Goal: Transaction & Acquisition: Purchase product/service

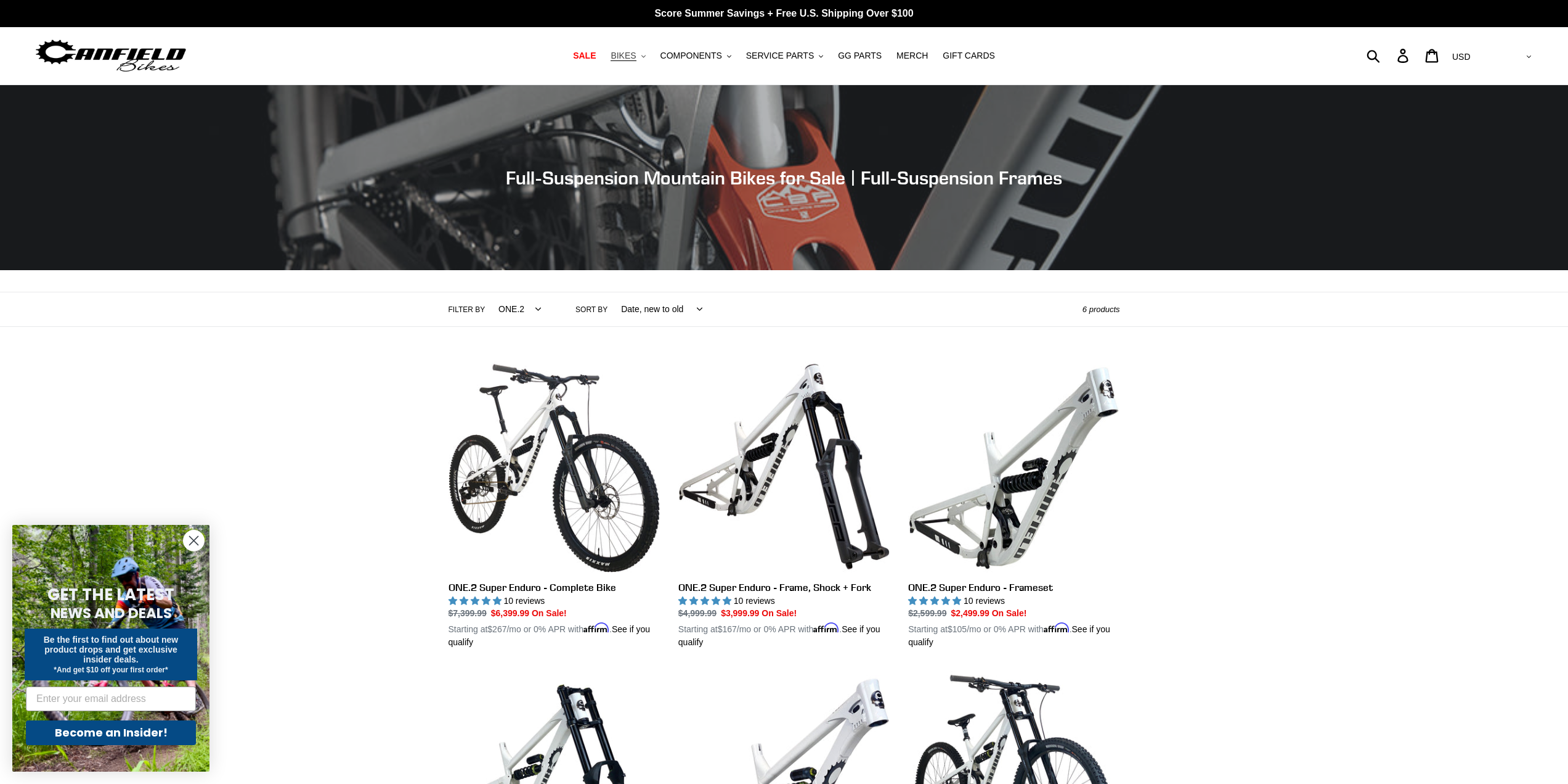
click at [636, 55] on span "BIKES" at bounding box center [624, 55] width 26 height 10
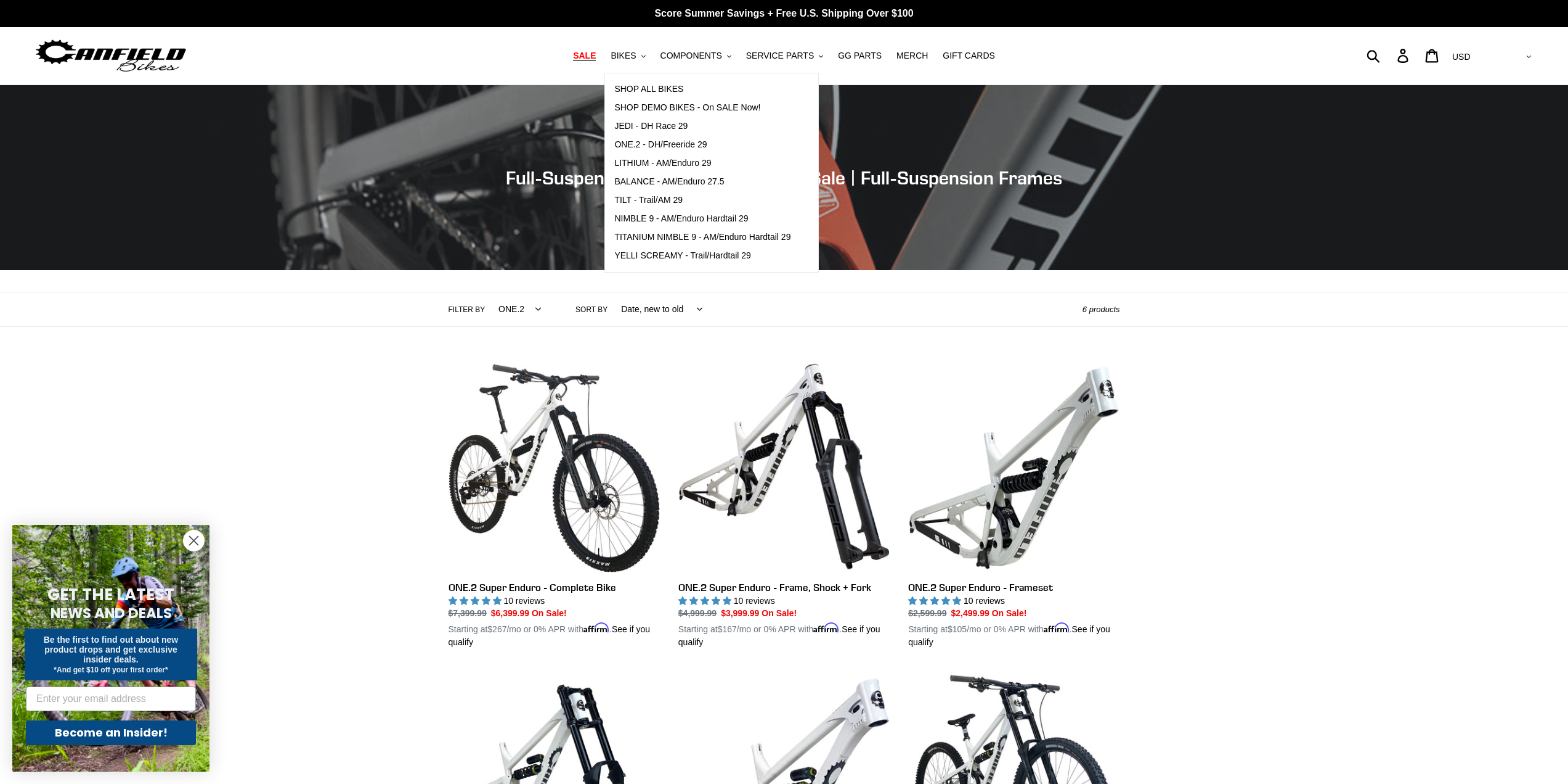
click at [596, 51] on span "SALE" at bounding box center [584, 55] width 23 height 10
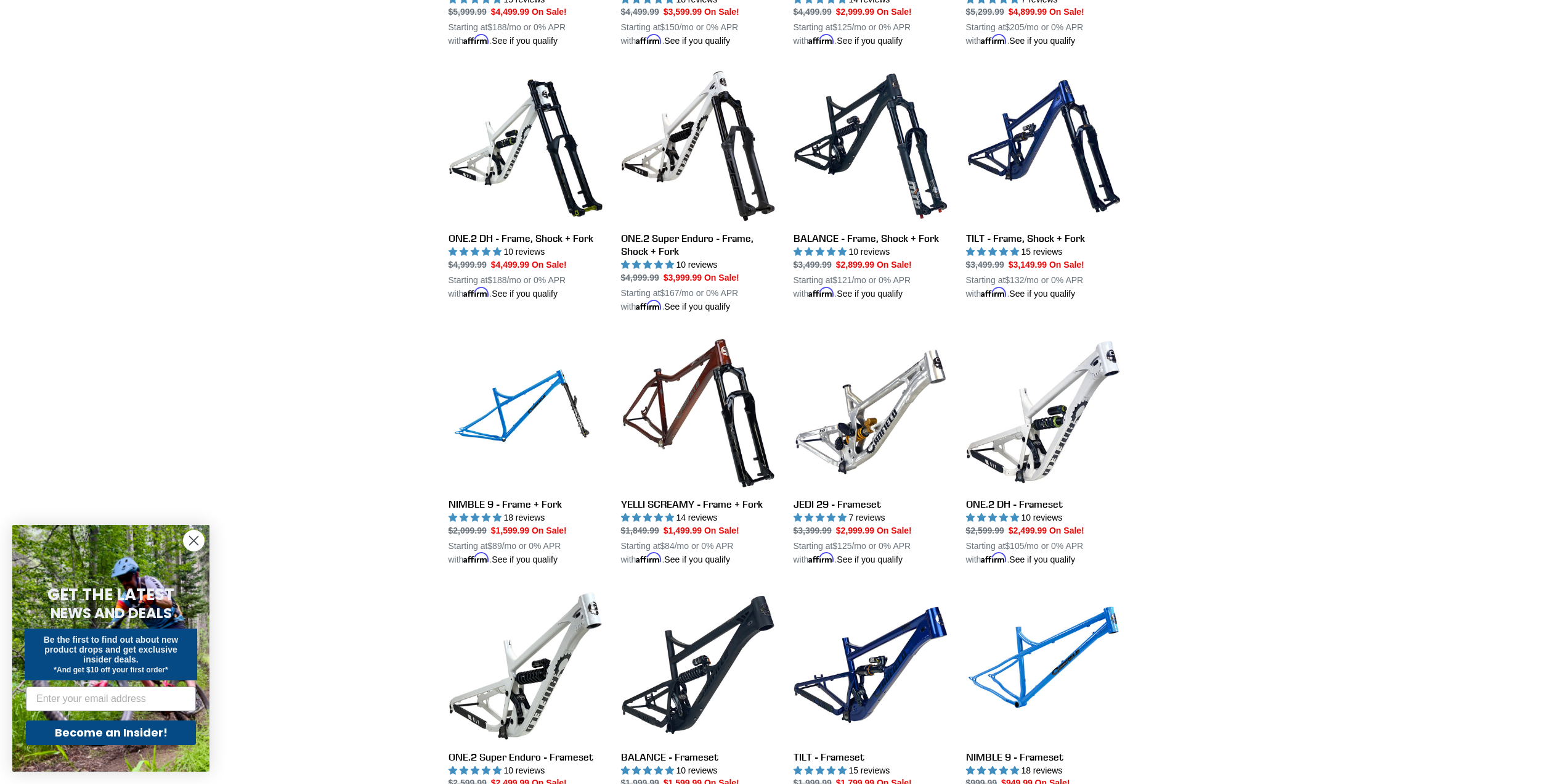
scroll to position [1541, 0]
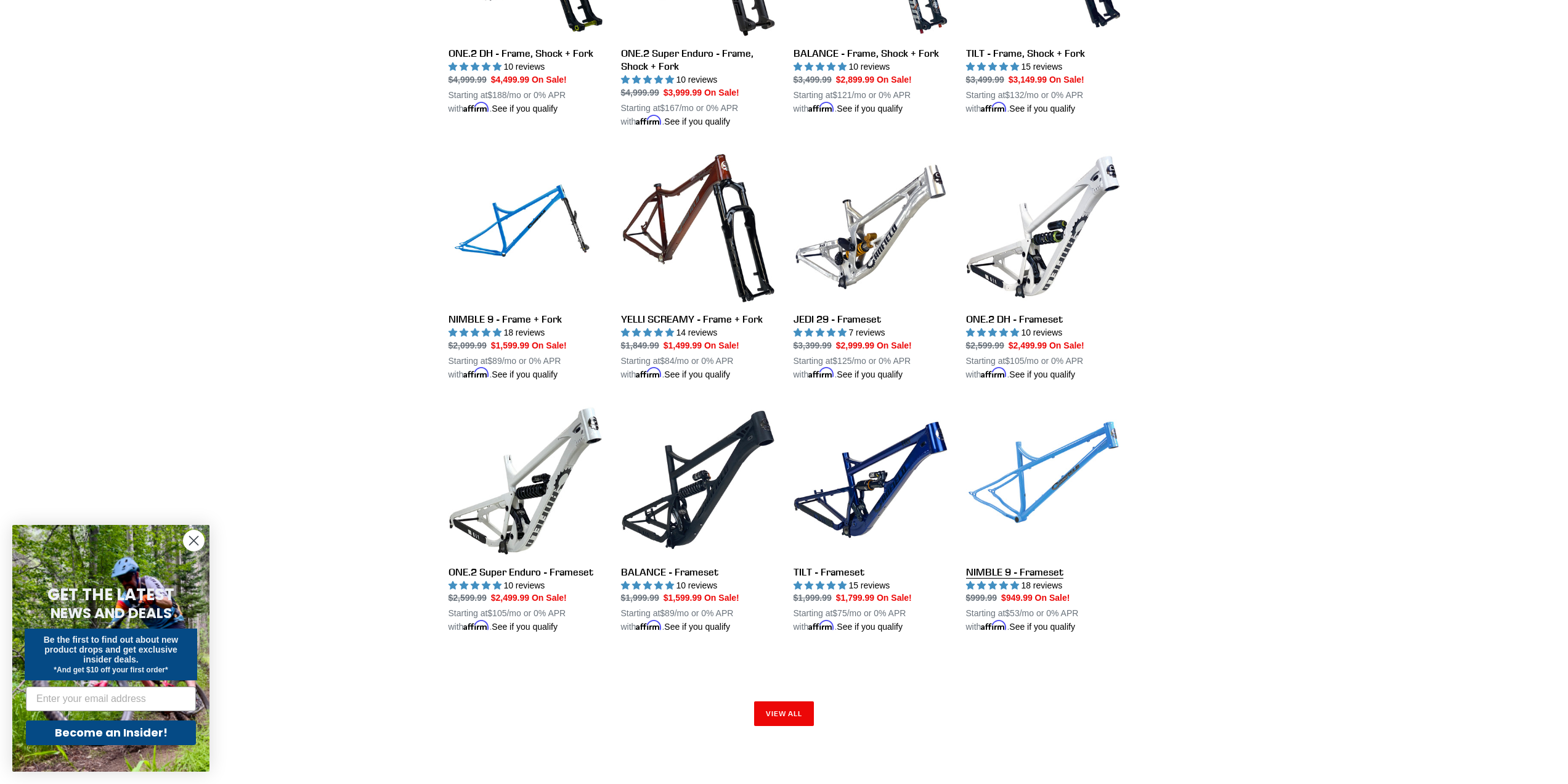
click at [1006, 568] on link "NIMBLE 9 - Frameset" at bounding box center [1043, 519] width 154 height 231
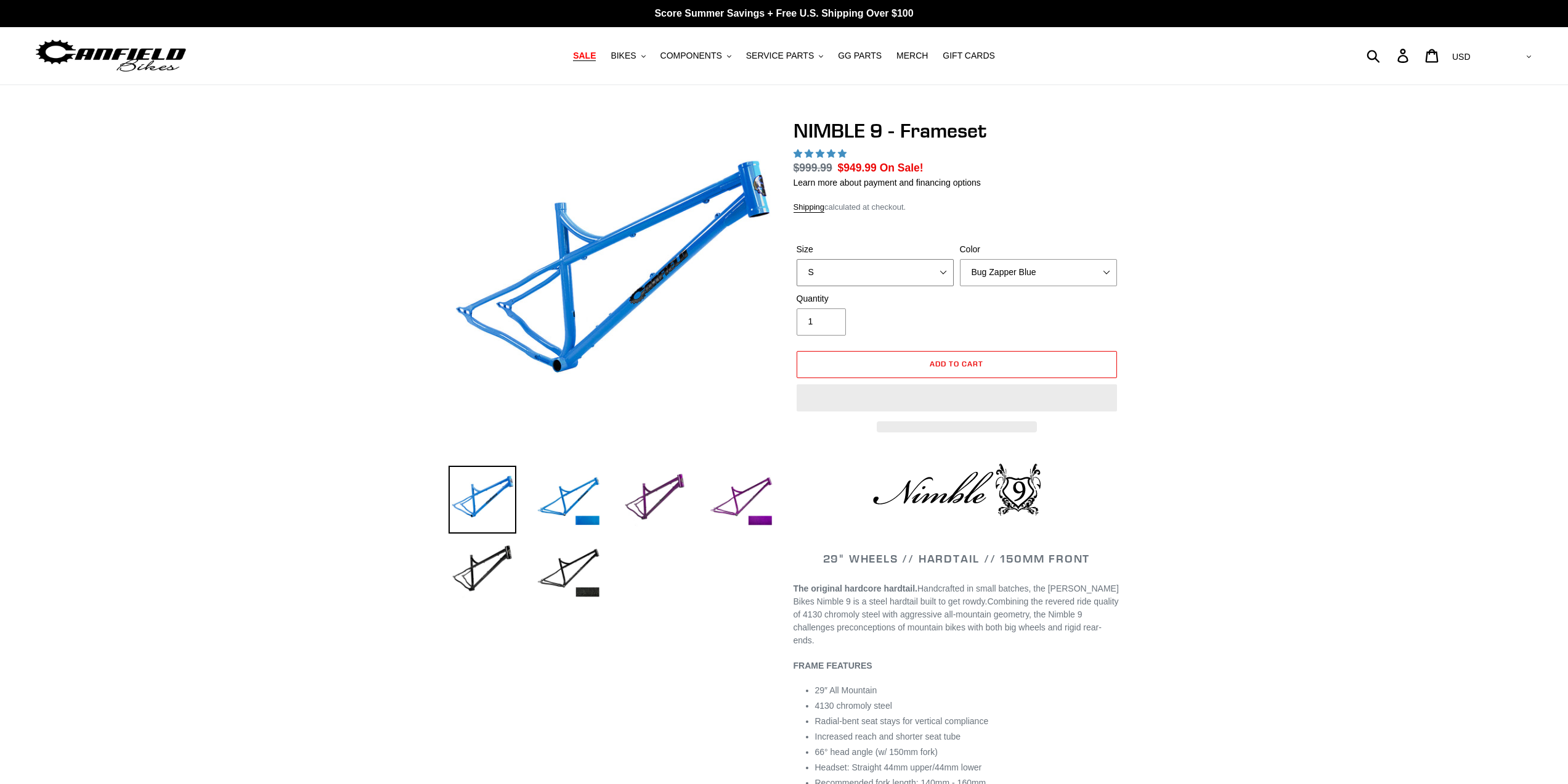
click at [942, 274] on select "S M L XL" at bounding box center [874, 273] width 157 height 28
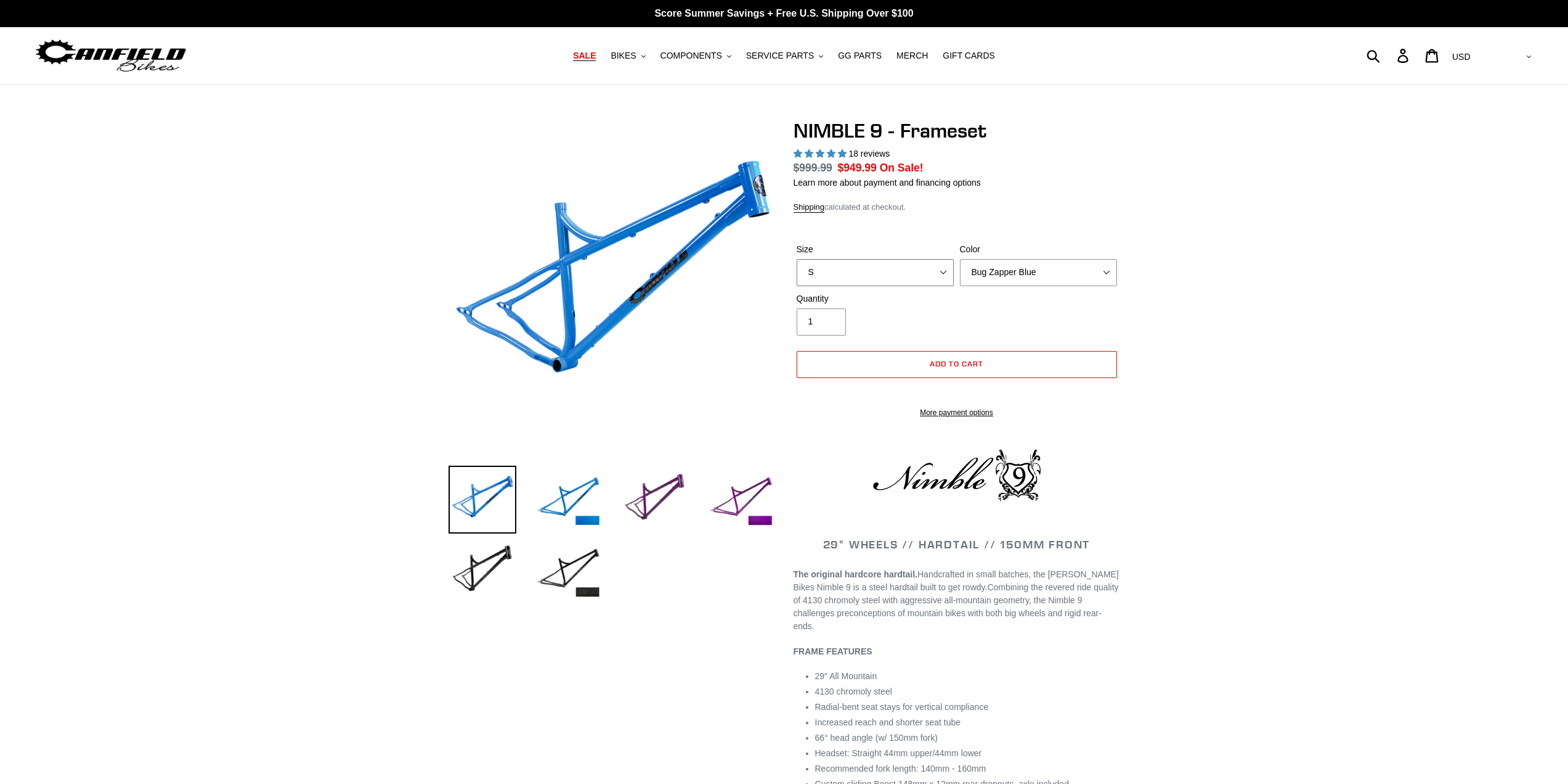
select select "highest-rating"
select select "M"
click at [796, 259] on select "S M L XL" at bounding box center [874, 273] width 157 height 28
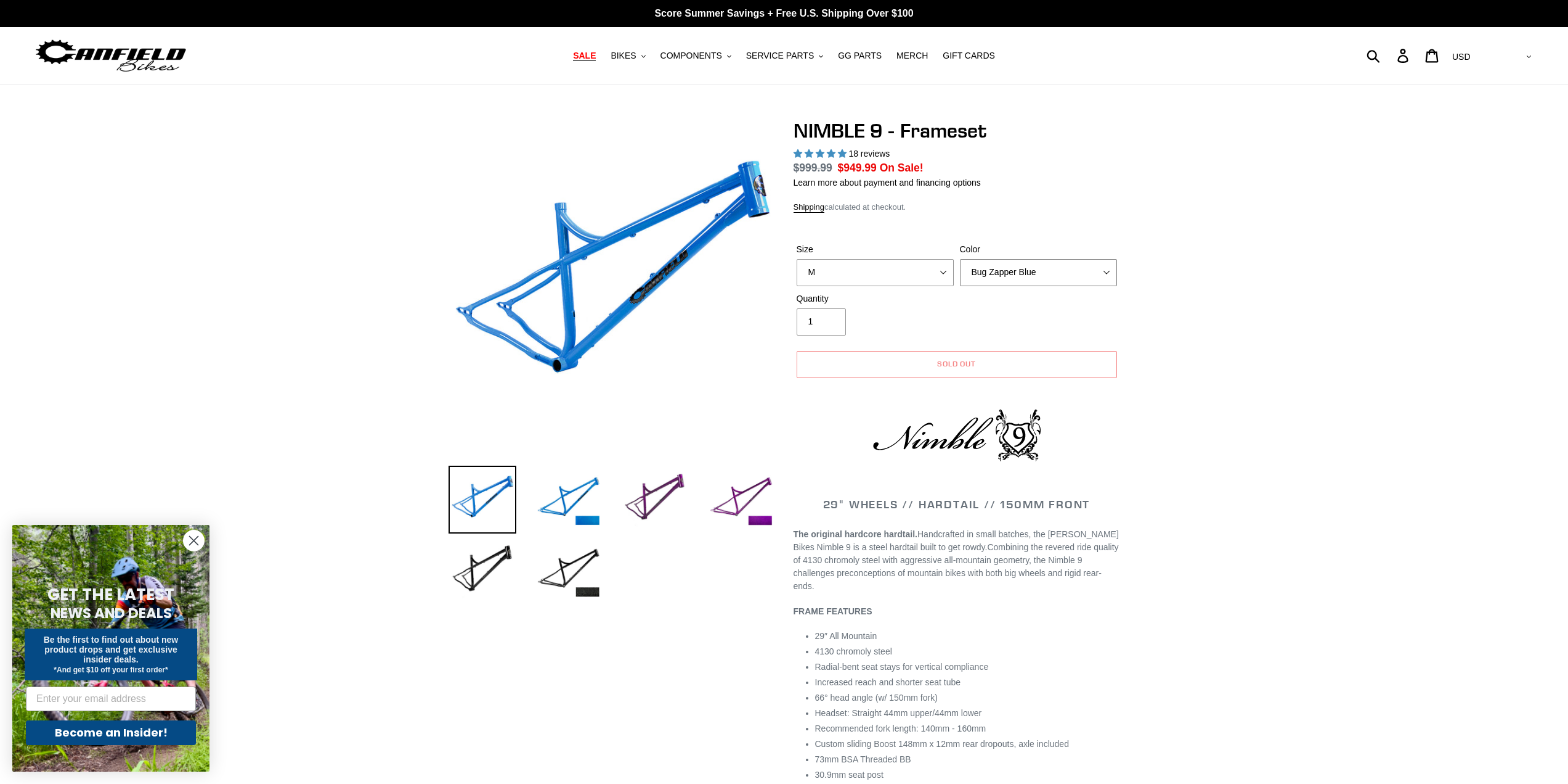
click at [1101, 270] on select "Bug Zapper Blue Purple Haze -Sold Out Galaxy Black" at bounding box center [1038, 273] width 157 height 28
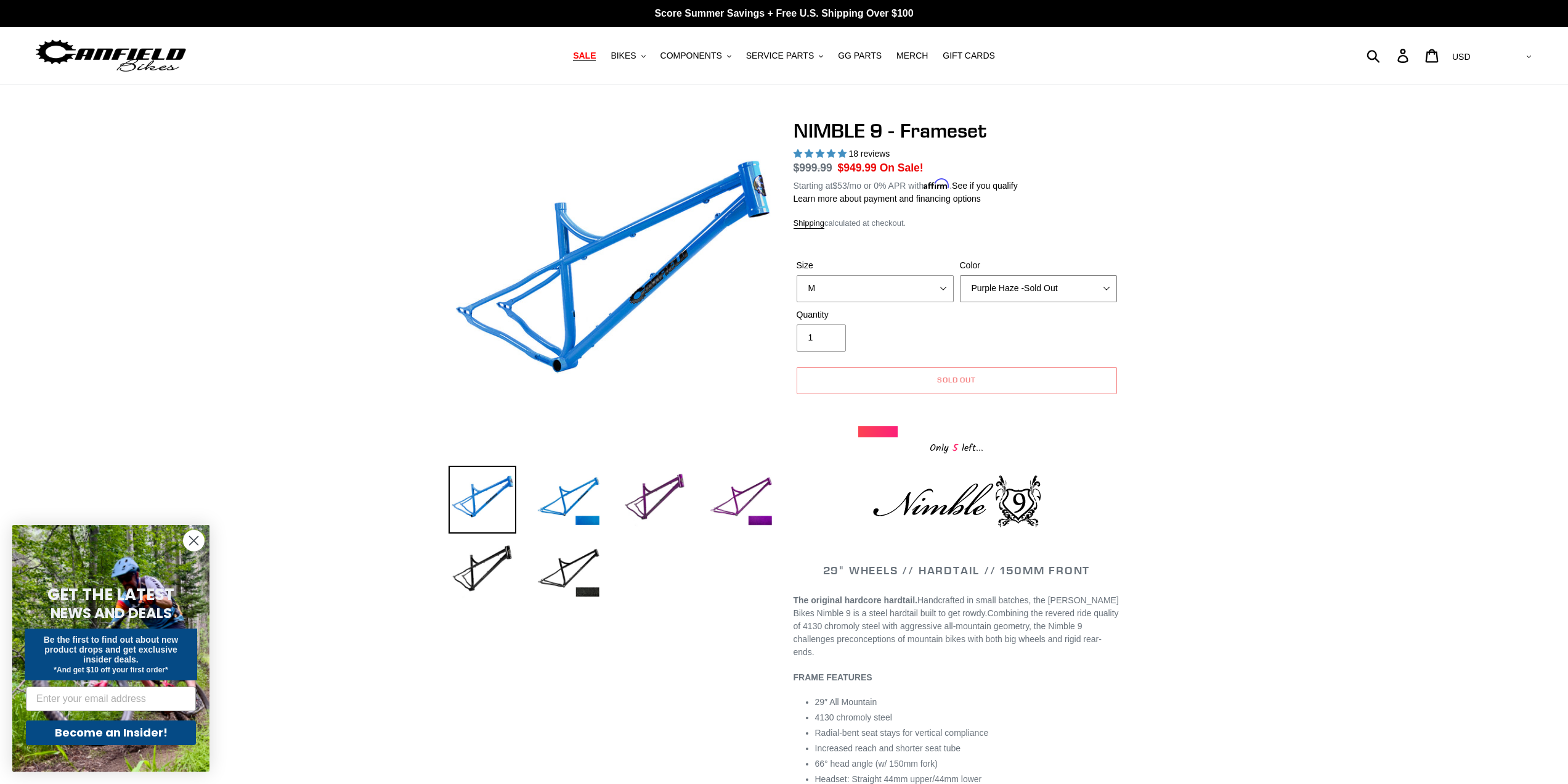
click at [960, 275] on select "Bug Zapper Blue Purple Haze -Sold Out Galaxy Black" at bounding box center [1038, 289] width 157 height 28
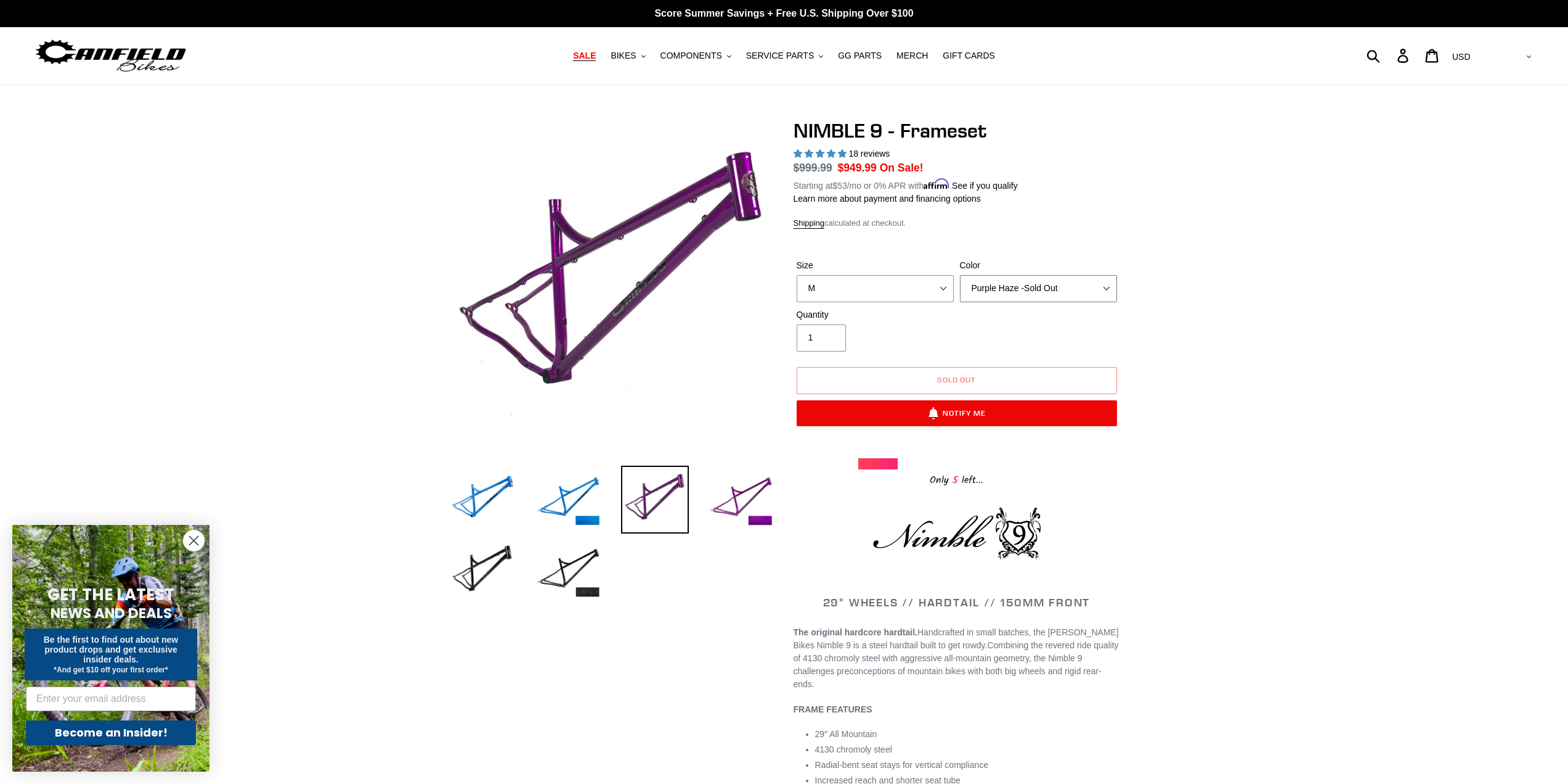
click at [1105, 291] on select "Bug Zapper Blue Purple Haze -Sold Out Galaxy Black" at bounding box center [1038, 289] width 157 height 28
select select "Galaxy Black"
click at [960, 275] on select "Bug Zapper Blue Purple Haze -Sold Out Galaxy Black" at bounding box center [1038, 289] width 157 height 28
